Goal: Find specific page/section: Find specific page/section

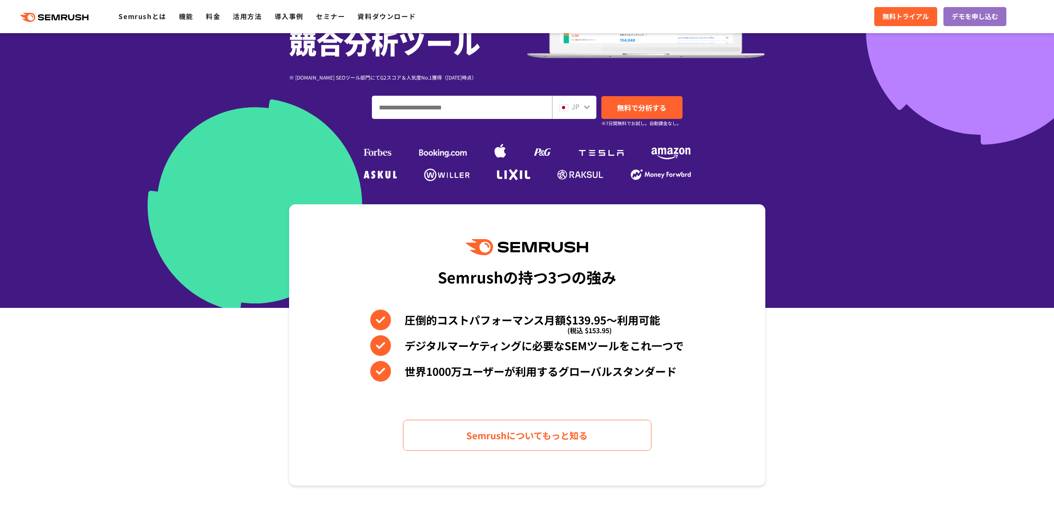
scroll to position [207, 0]
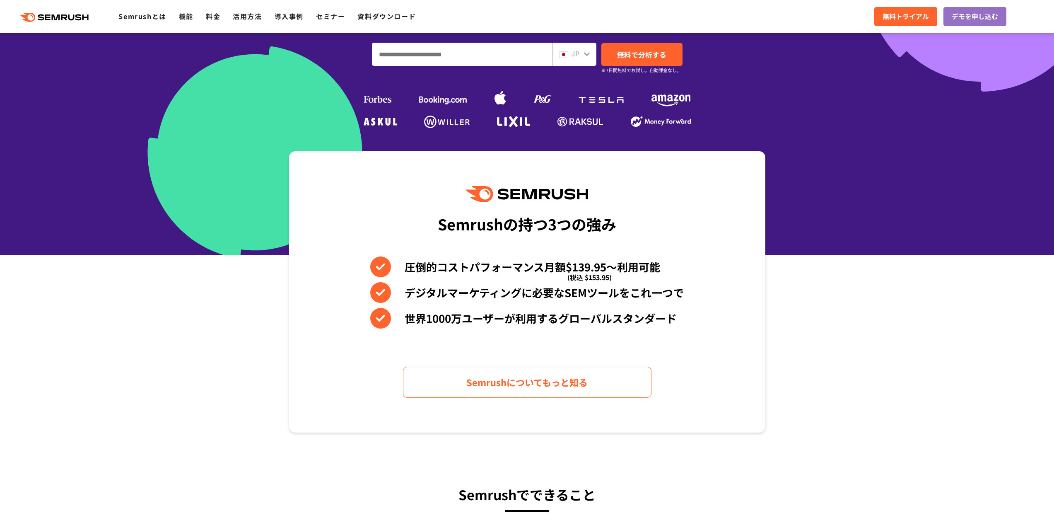
click at [584, 51] on icon at bounding box center [586, 54] width 7 height 7
click at [584, 58] on div at bounding box center [586, 53] width 7 height 11
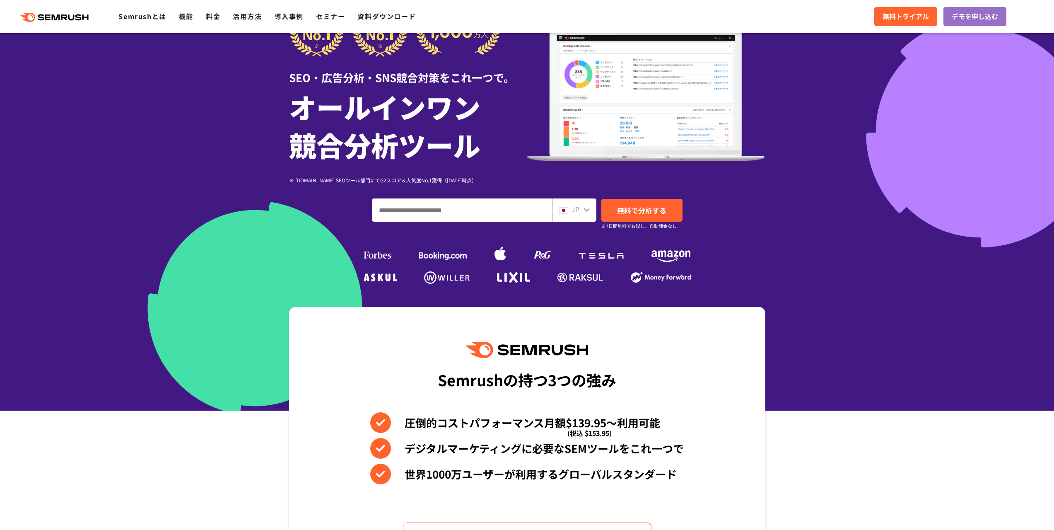
scroll to position [41, 0]
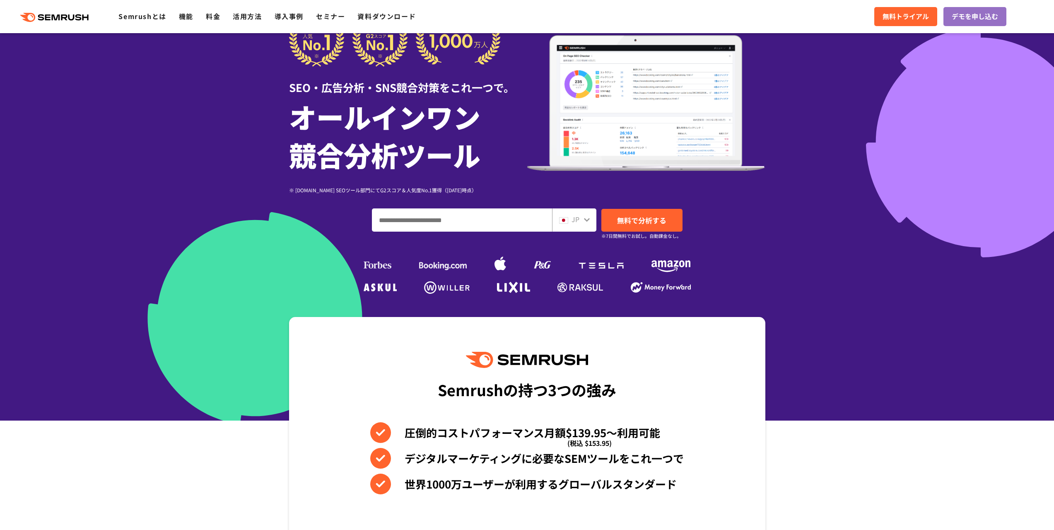
click at [574, 219] on span "JP" at bounding box center [575, 219] width 8 height 10
click at [588, 223] on div at bounding box center [586, 218] width 7 height 11
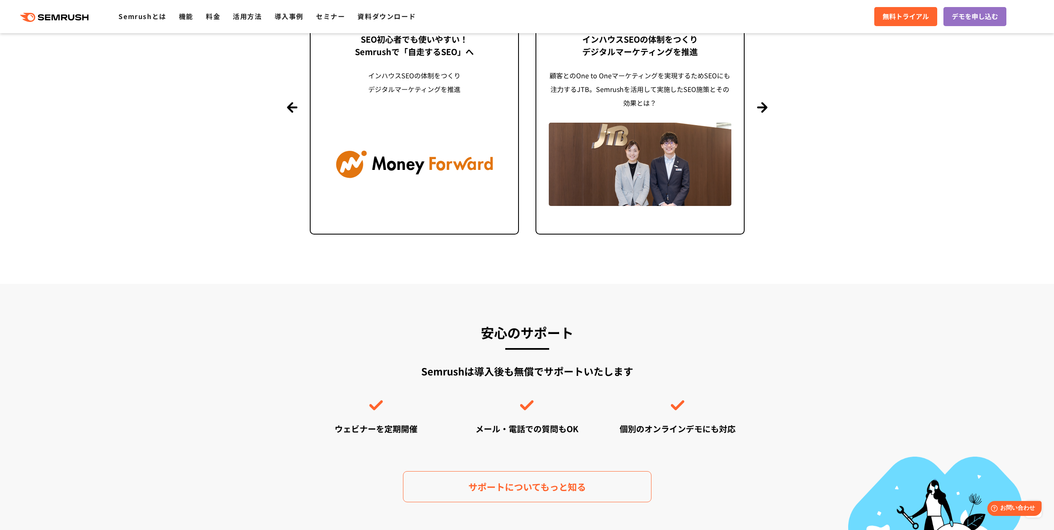
scroll to position [2076, 0]
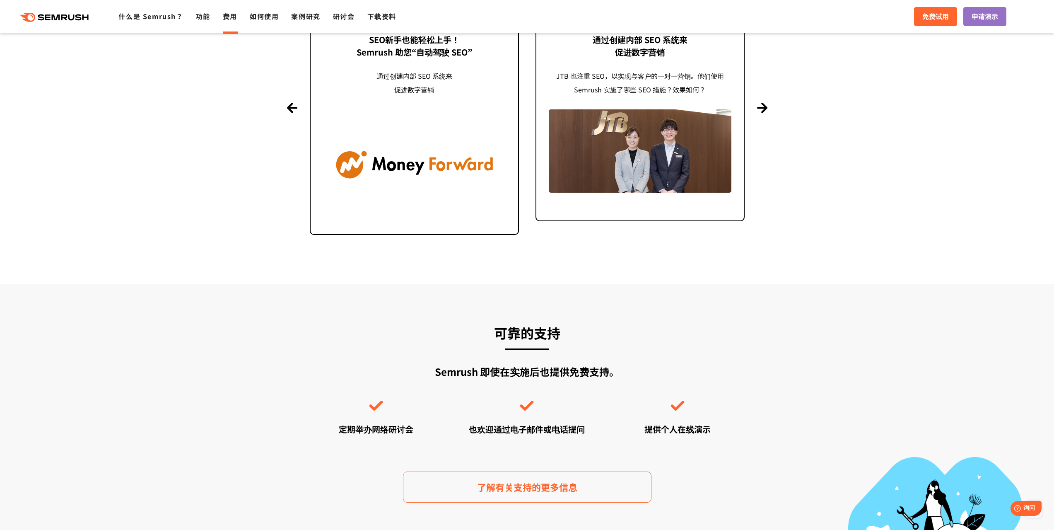
click at [231, 19] on font "费用" at bounding box center [230, 16] width 14 height 10
